Goal: Check status: Check status

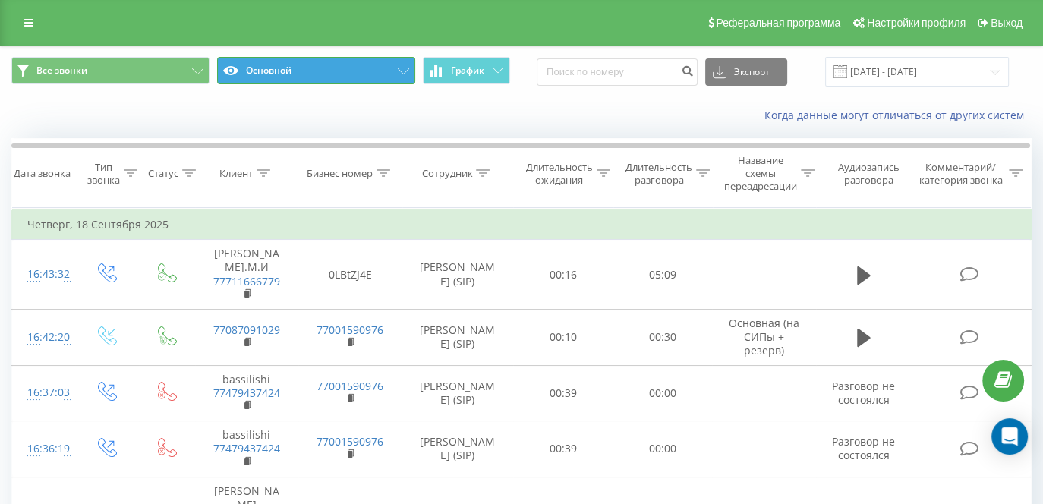
click at [392, 70] on button "Основной" at bounding box center [316, 70] width 198 height 27
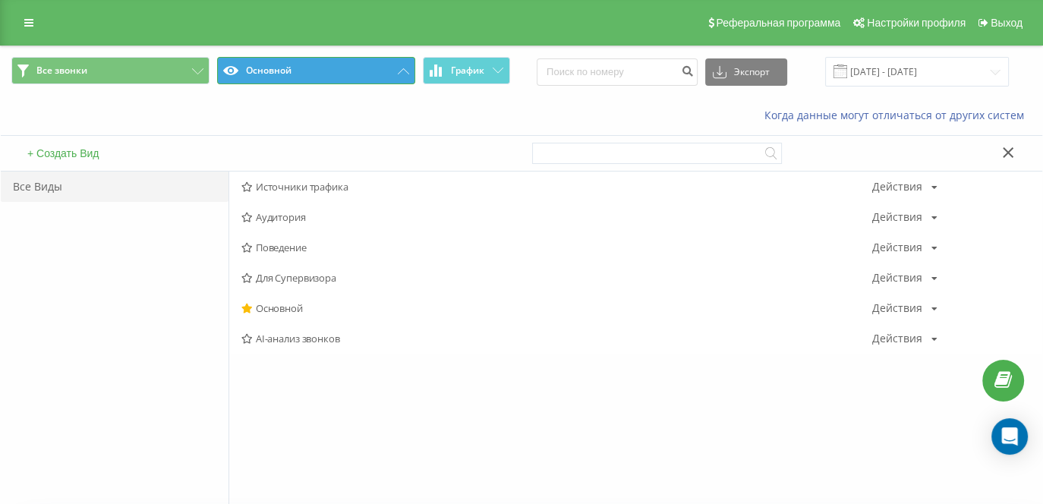
click at [392, 70] on button "Основной" at bounding box center [316, 70] width 198 height 27
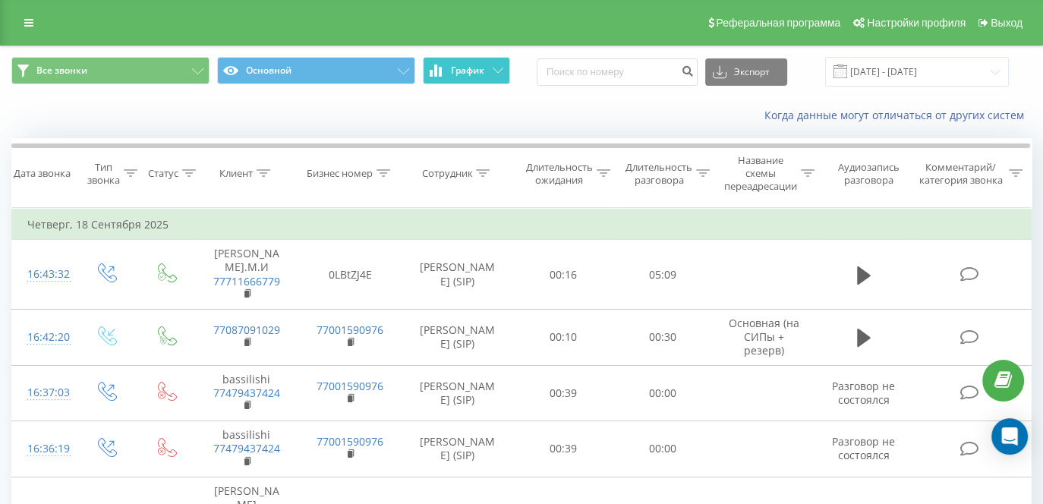
click at [448, 79] on button "График" at bounding box center [466, 70] width 87 height 27
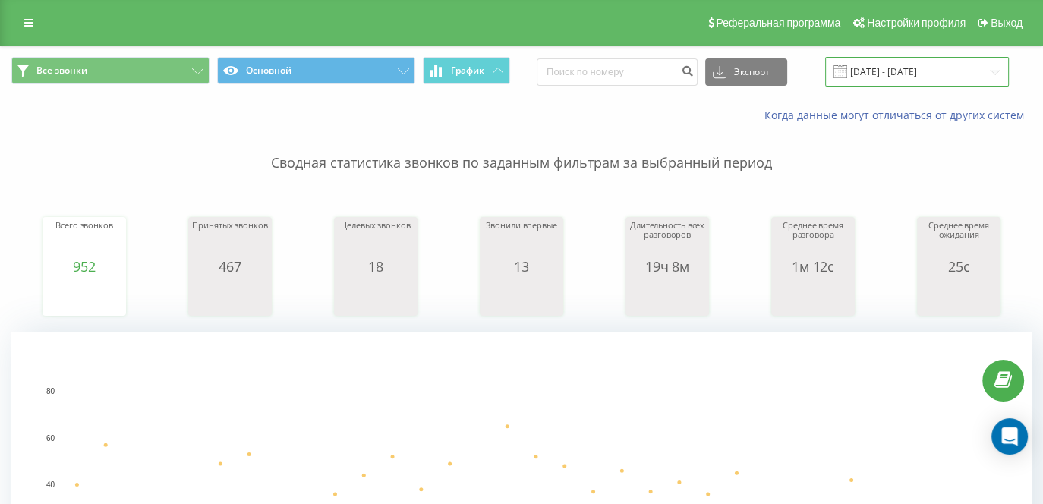
click at [896, 69] on input "[DATE] - [DATE]" at bounding box center [917, 72] width 184 height 30
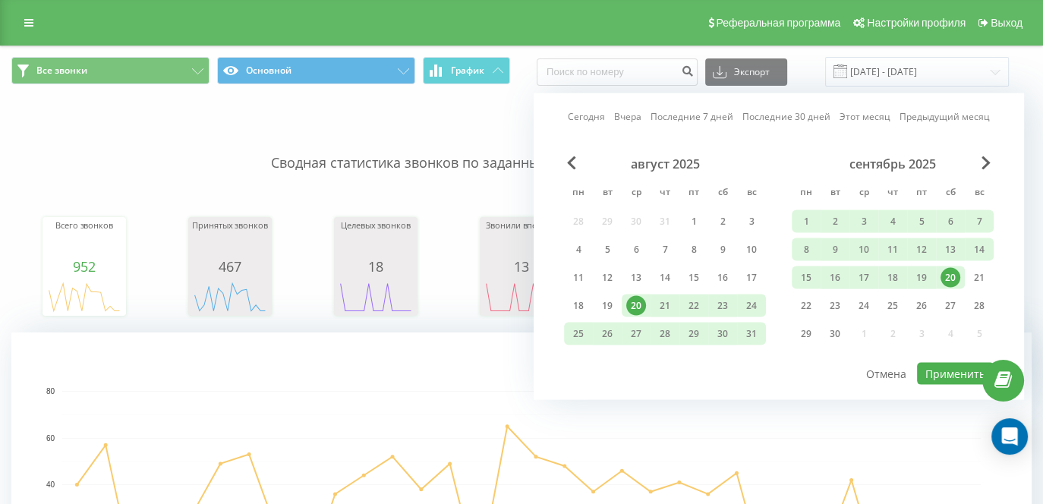
click at [957, 276] on div "20" at bounding box center [951, 278] width 20 height 20
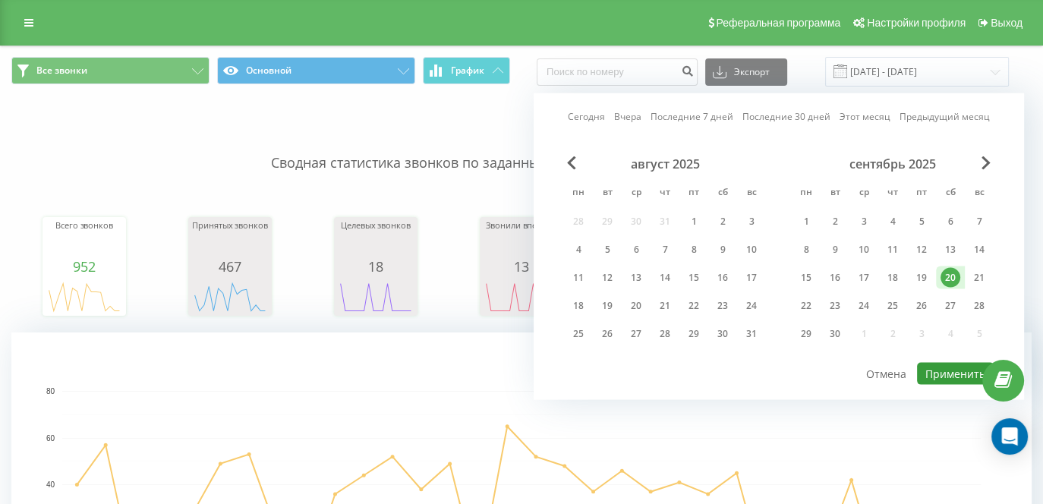
click at [960, 370] on button "Применить" at bounding box center [955, 374] width 77 height 22
type input "[DATE] - [DATE]"
